Goal: Find specific page/section

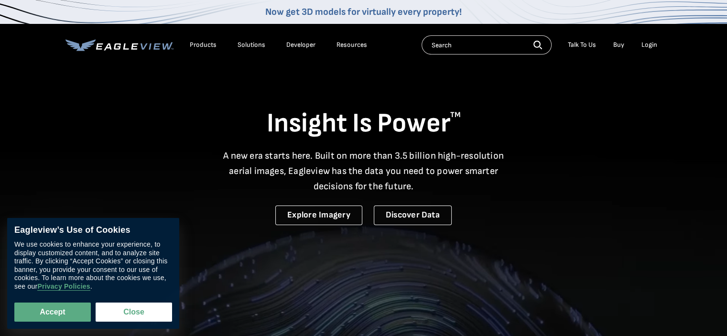
click at [199, 41] on div "Products" at bounding box center [203, 45] width 27 height 9
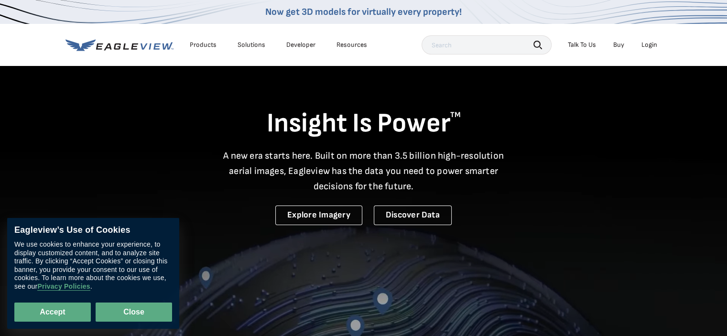
click at [132, 309] on button "Close" at bounding box center [134, 311] width 76 height 19
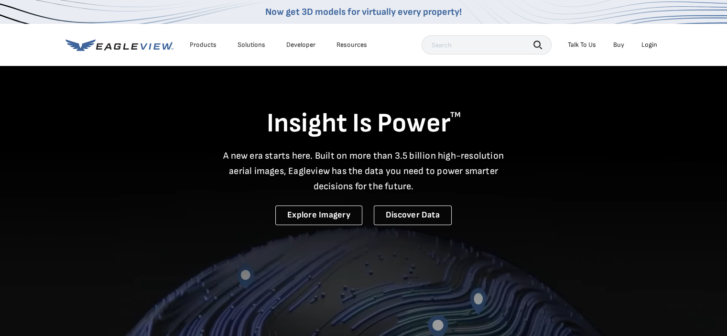
click at [199, 43] on div "Products" at bounding box center [203, 45] width 27 height 9
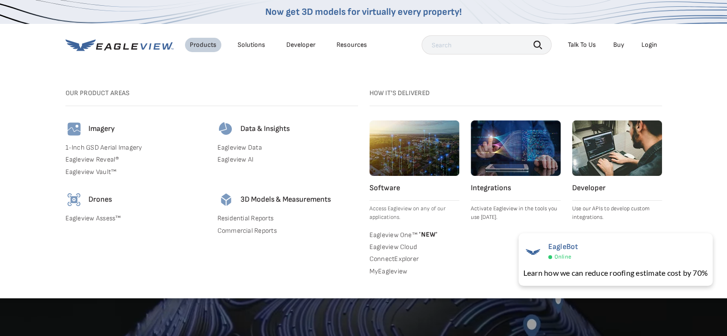
click at [199, 43] on div "Products" at bounding box center [203, 45] width 27 height 9
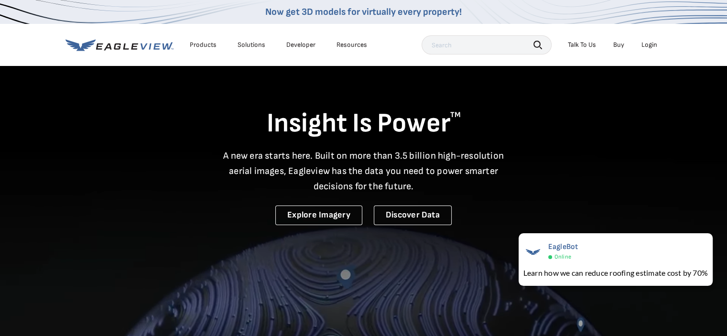
click at [199, 43] on div "Products" at bounding box center [203, 45] width 27 height 9
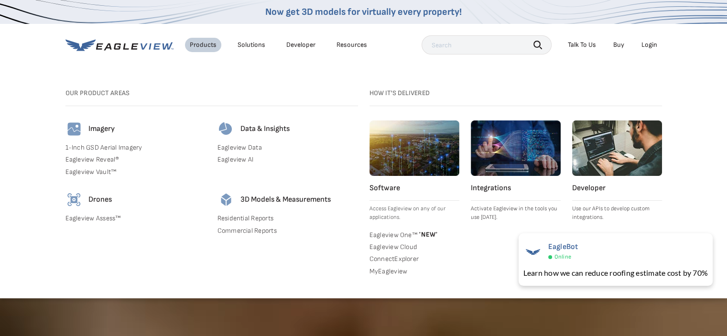
click at [199, 43] on div "Products" at bounding box center [203, 45] width 27 height 9
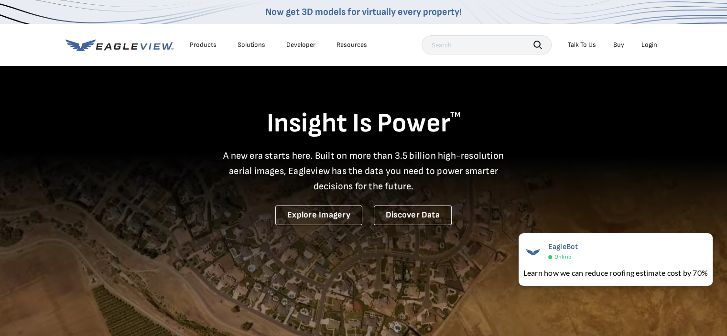
click at [199, 43] on div "Products" at bounding box center [203, 45] width 27 height 9
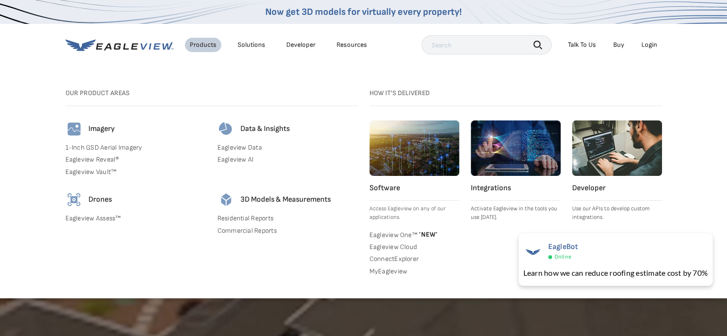
click at [199, 43] on div "Products" at bounding box center [203, 45] width 27 height 9
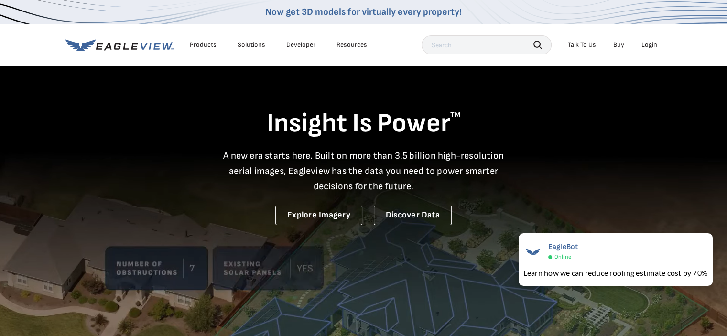
click at [199, 43] on div "Products" at bounding box center [203, 45] width 27 height 9
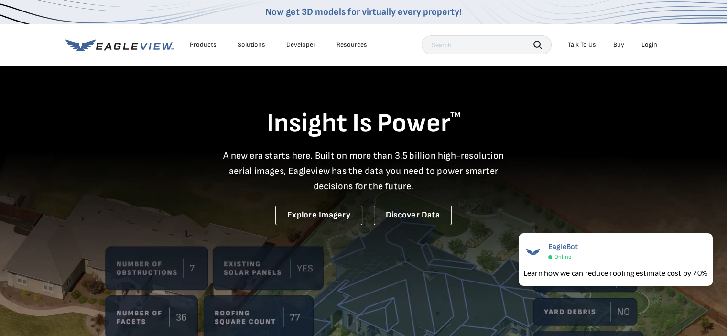
click at [242, 46] on div "Solutions" at bounding box center [251, 45] width 28 height 9
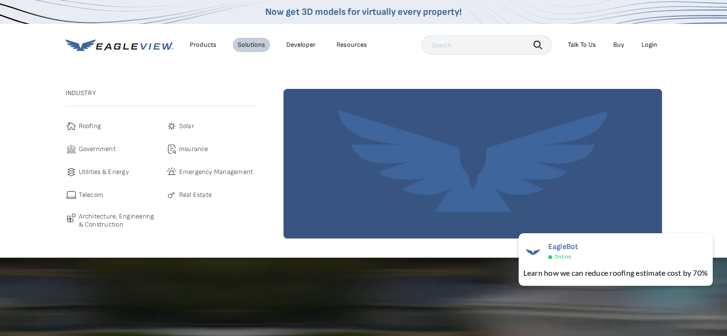
click at [206, 45] on div "Products" at bounding box center [203, 45] width 27 height 9
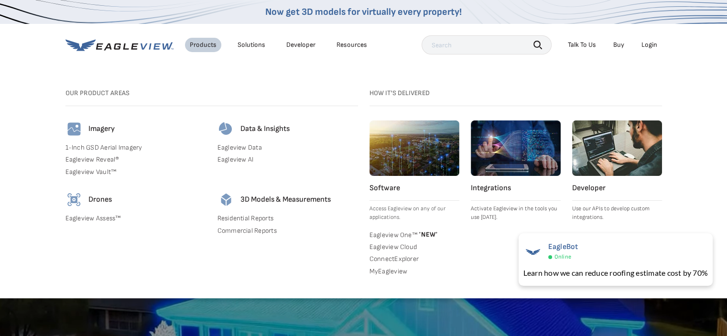
click at [206, 45] on div "Products" at bounding box center [203, 45] width 27 height 9
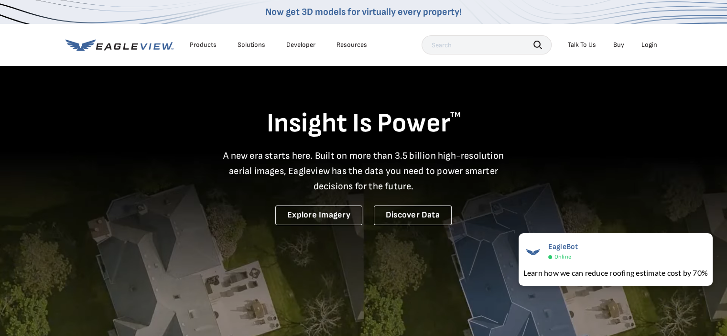
click at [201, 42] on div "Products" at bounding box center [203, 45] width 27 height 9
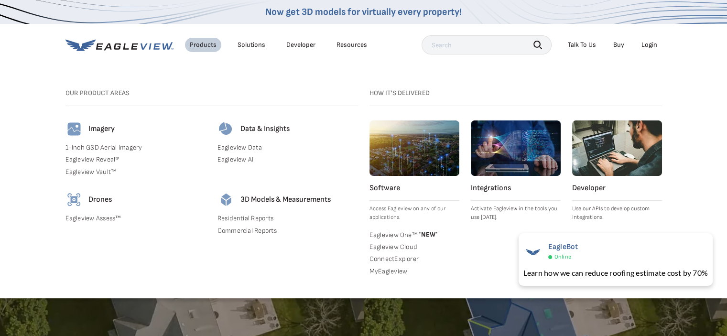
click at [294, 43] on link "Developer" at bounding box center [300, 45] width 29 height 9
